Goal: Transaction & Acquisition: Obtain resource

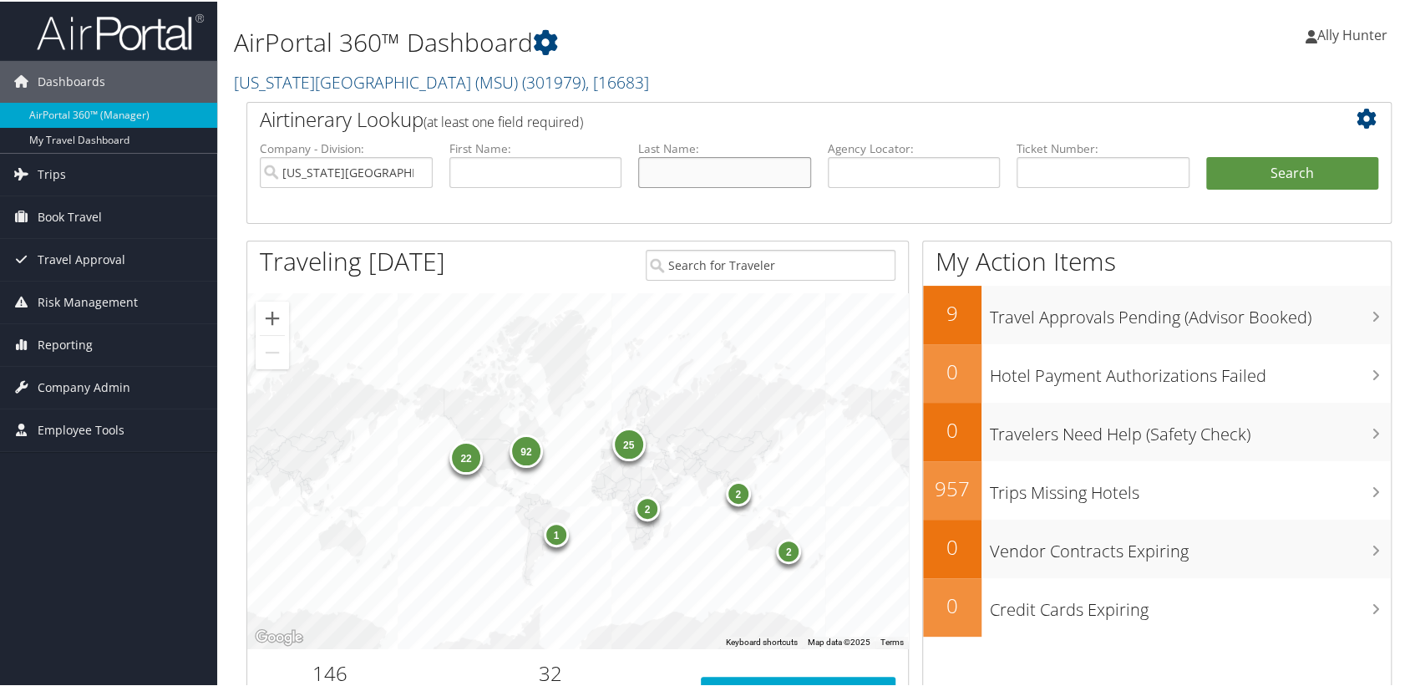
click at [705, 175] on input "text" at bounding box center [724, 170] width 173 height 31
type input "Shin"
click at [1261, 175] on button "Search" at bounding box center [1292, 171] width 173 height 33
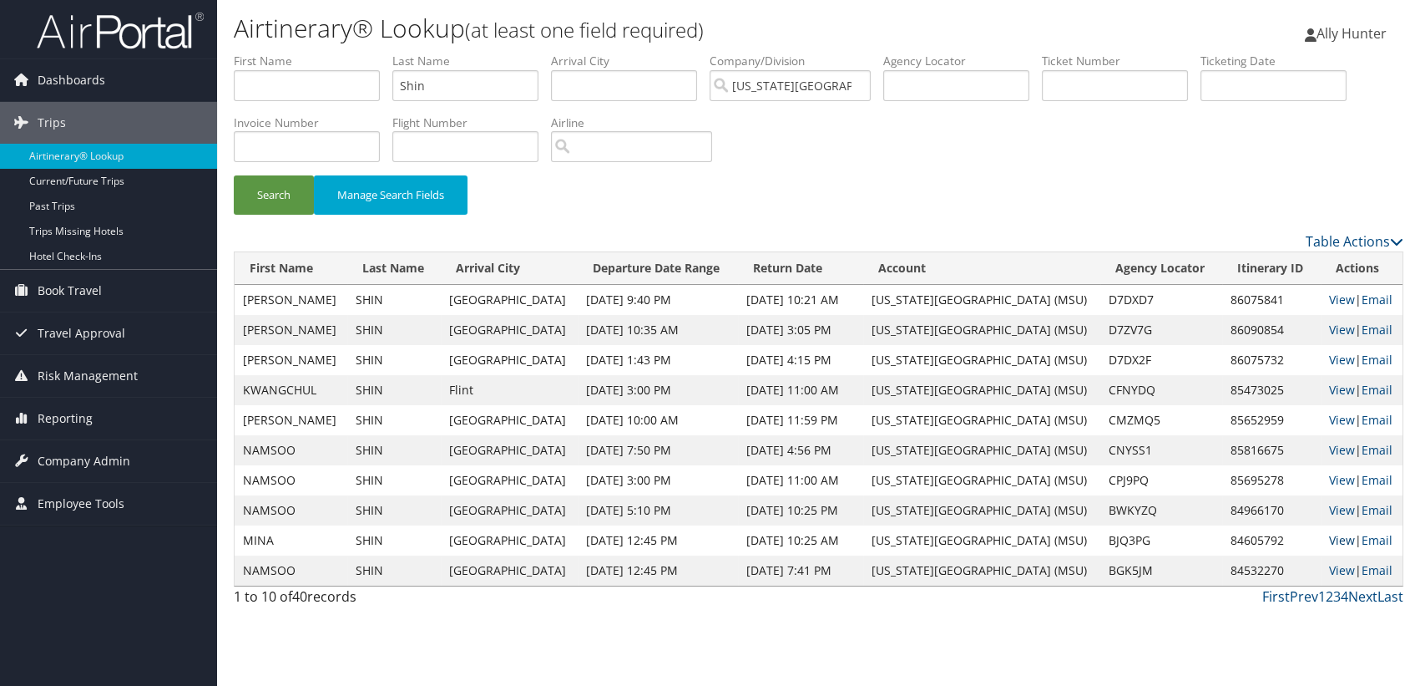
click at [1336, 539] on link "View" at bounding box center [1342, 540] width 26 height 16
drag, startPoint x: 463, startPoint y: 86, endPoint x: 374, endPoint y: 89, distance: 88.6
click at [375, 53] on ul "First Name Last Name Shin Departure City Arrival City Company/Division Michigan…" at bounding box center [819, 53] width 1170 height 0
click at [935, 78] on input "text" at bounding box center [956, 85] width 146 height 31
paste input "BG5RQH"
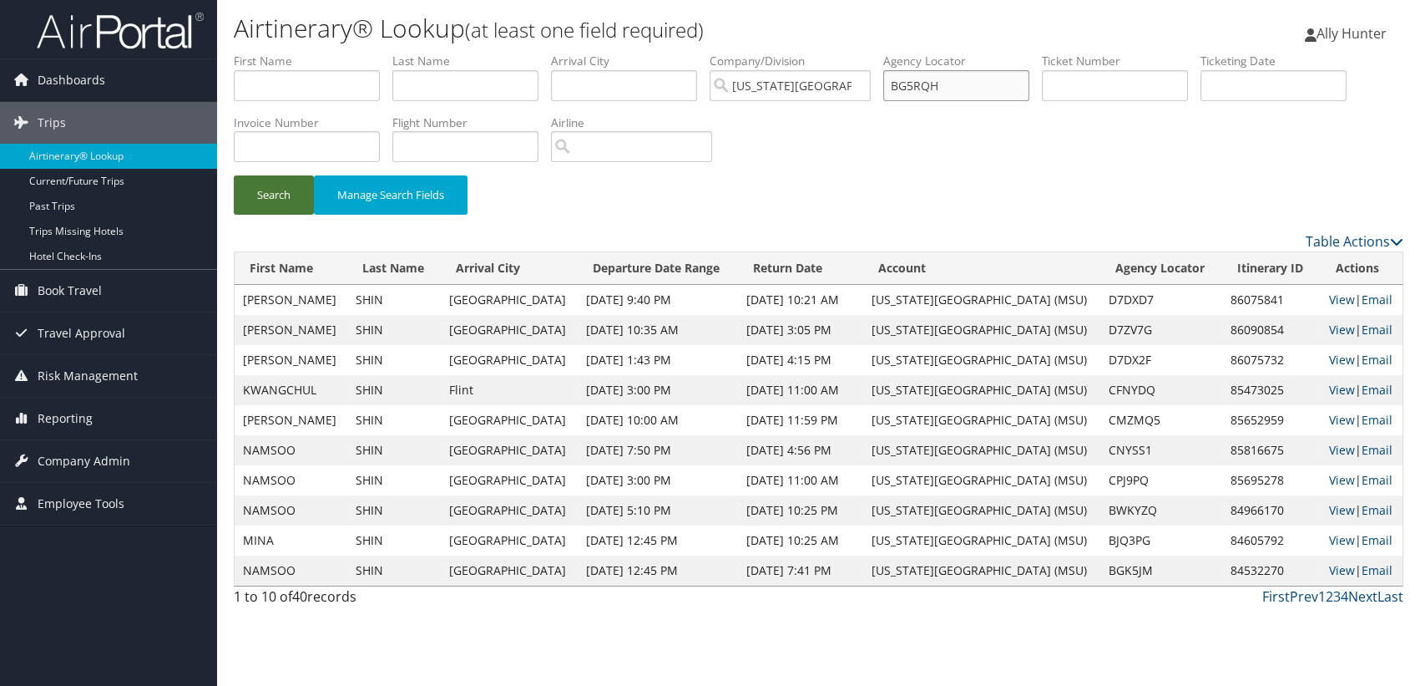
type input "BG5RQH"
click at [276, 195] on button "Search" at bounding box center [274, 194] width 80 height 39
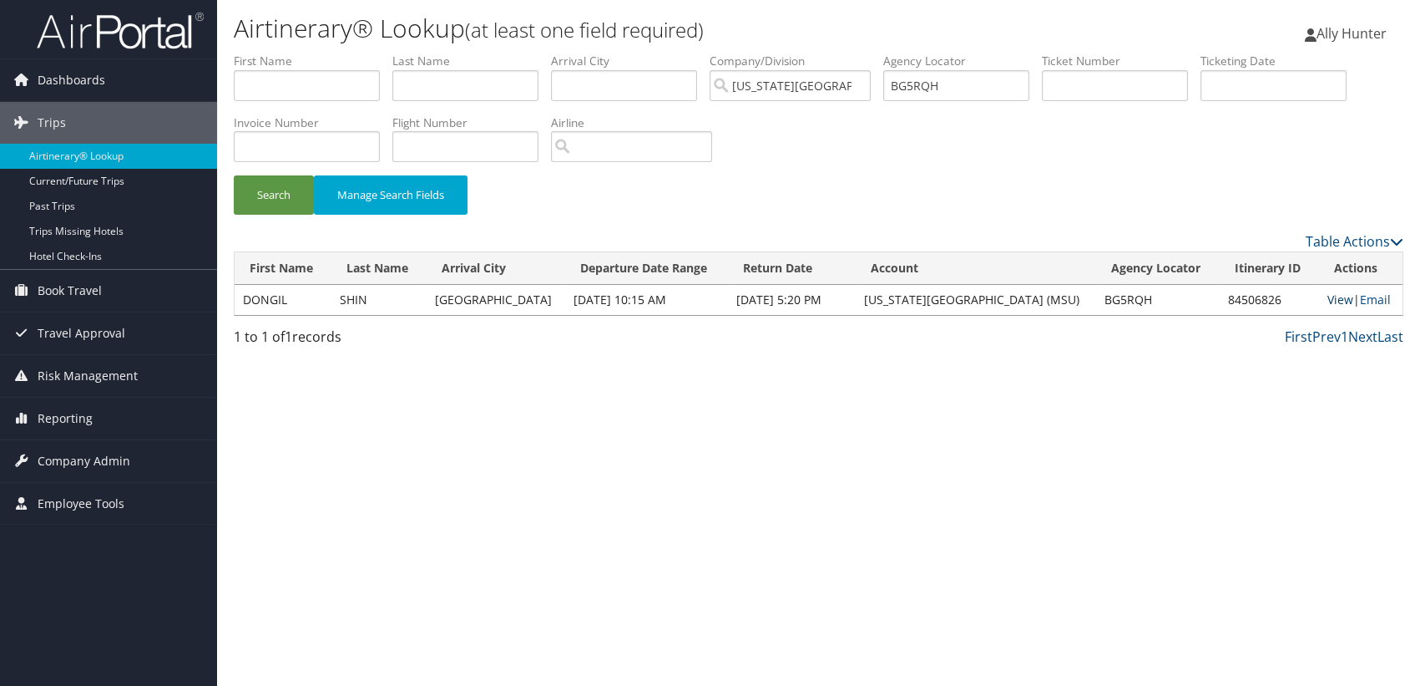
click at [1330, 296] on link "View" at bounding box center [1341, 299] width 26 height 16
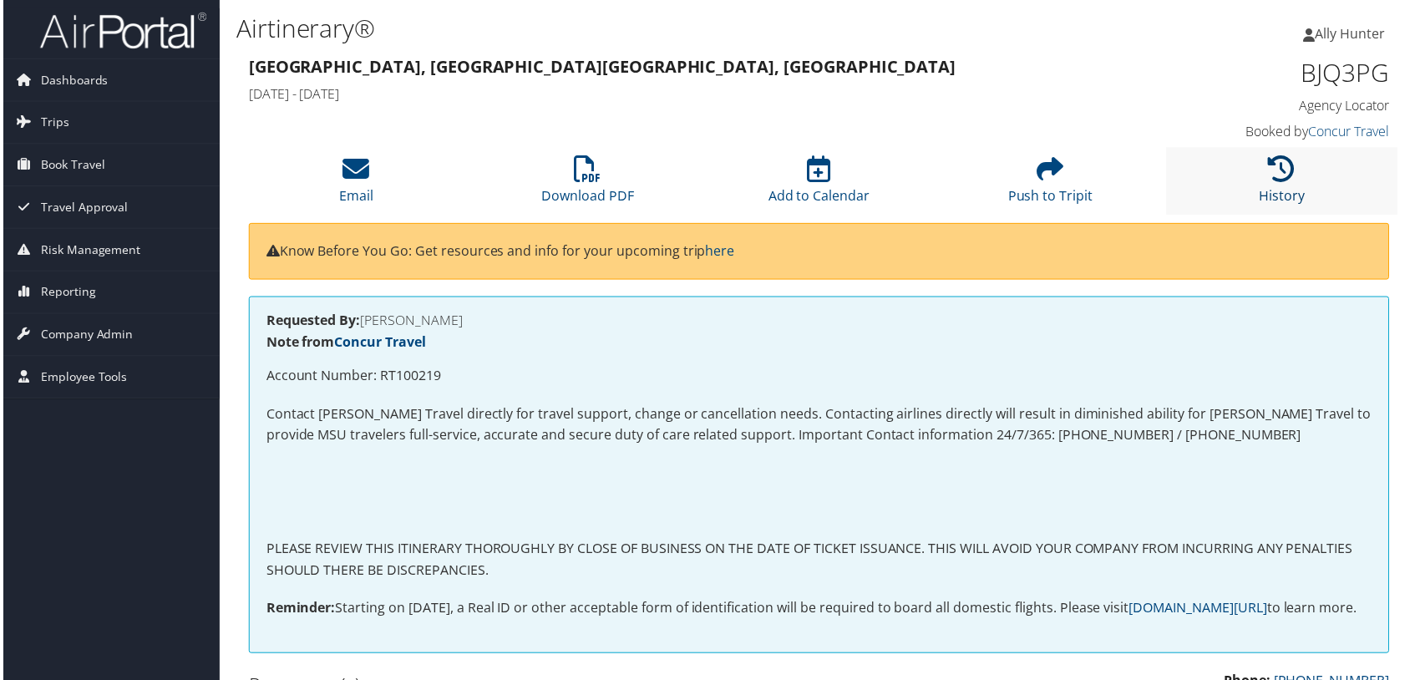
click at [1275, 167] on icon at bounding box center [1283, 169] width 27 height 27
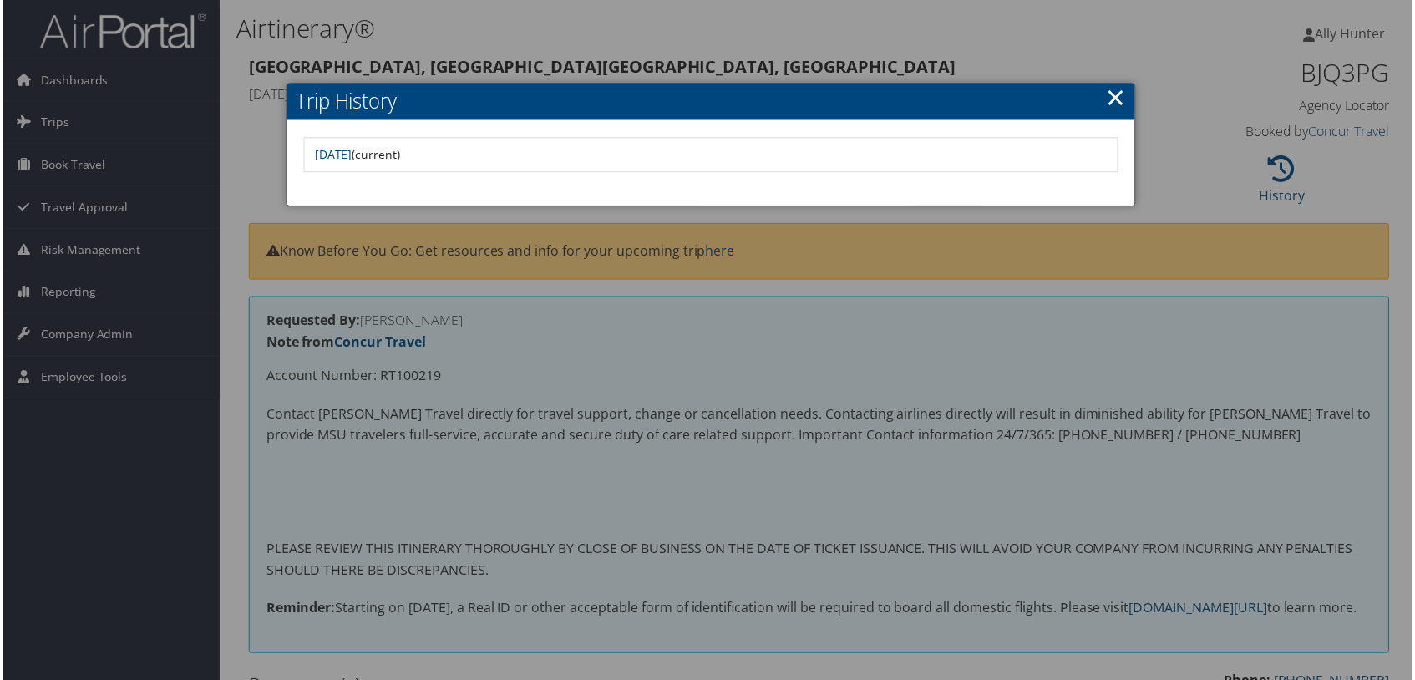
click at [1185, 84] on div at bounding box center [710, 343] width 1420 height 686
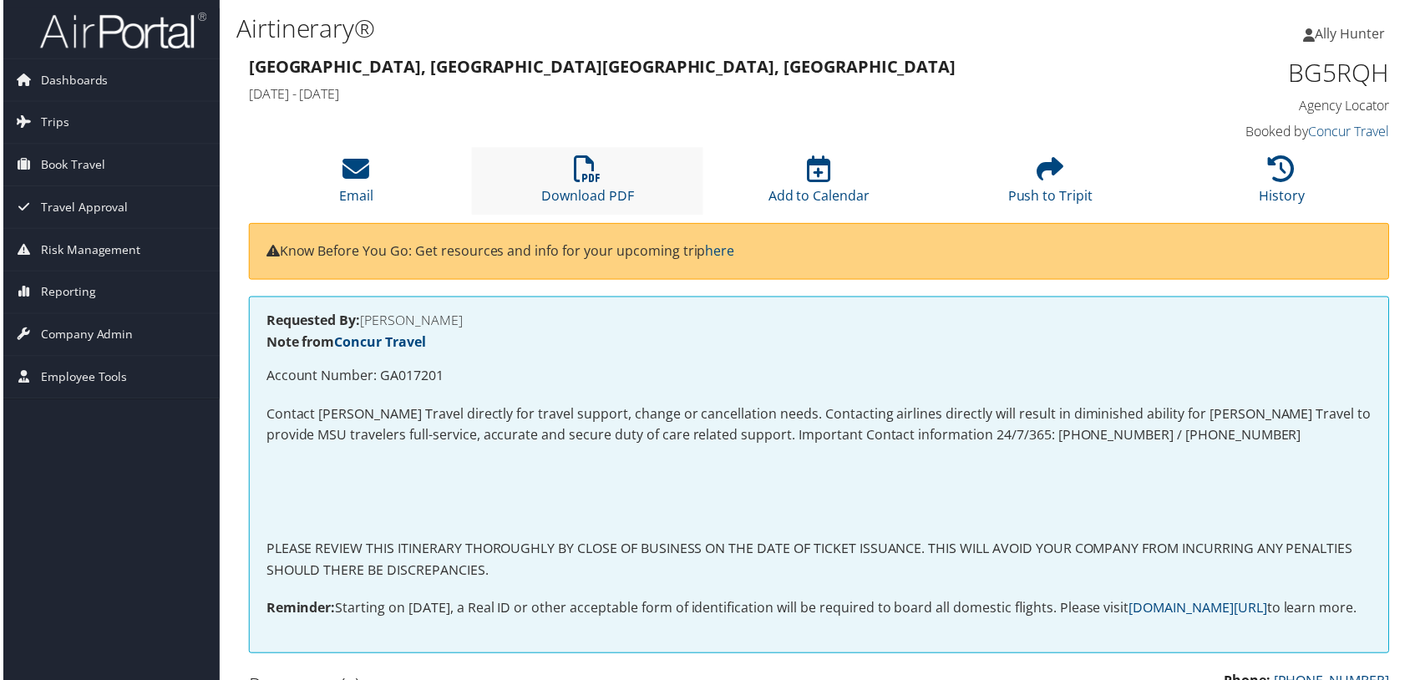
click at [601, 176] on li "Download PDF" at bounding box center [586, 182] width 232 height 68
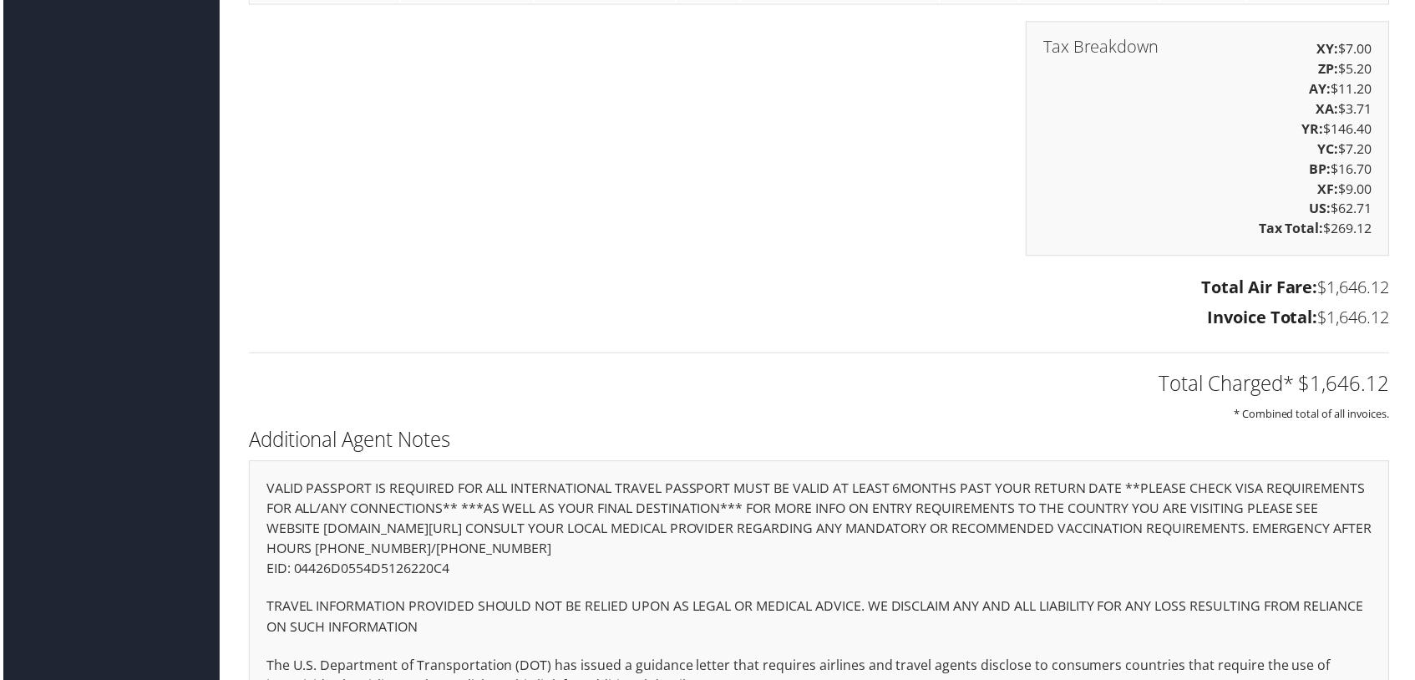
scroll to position [2407, 0]
